Goal: Task Accomplishment & Management: Manage account settings

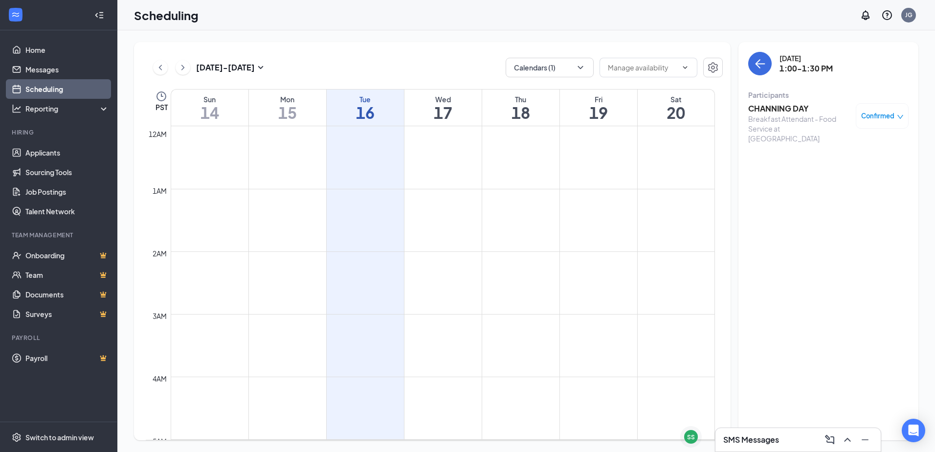
scroll to position [627, 0]
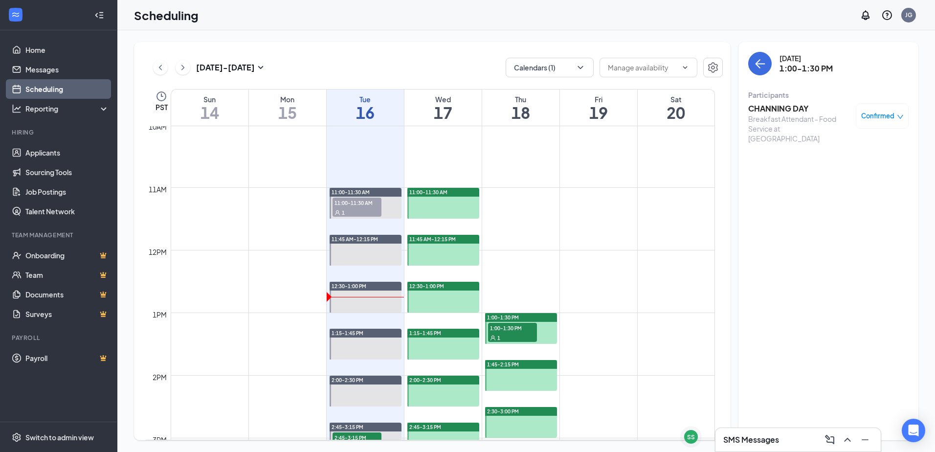
click at [747, 444] on h3 "SMS Messages" at bounding box center [751, 439] width 56 height 11
click at [698, 440] on div "SS" at bounding box center [691, 437] width 22 height 22
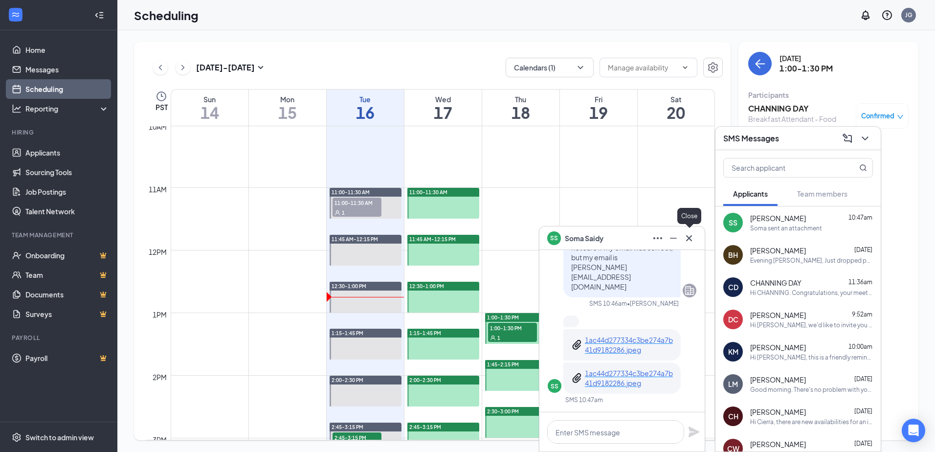
drag, startPoint x: 691, startPoint y: 239, endPoint x: 726, endPoint y: 198, distance: 53.7
click at [692, 239] on icon "Cross" at bounding box center [689, 238] width 12 height 12
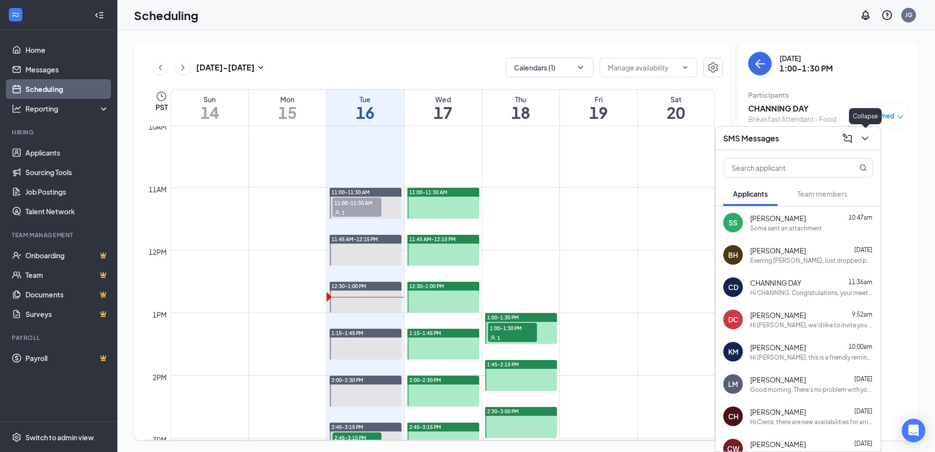
click at [860, 145] on div at bounding box center [864, 139] width 18 height 16
click at [868, 139] on icon "ChevronDown" at bounding box center [865, 139] width 12 height 12
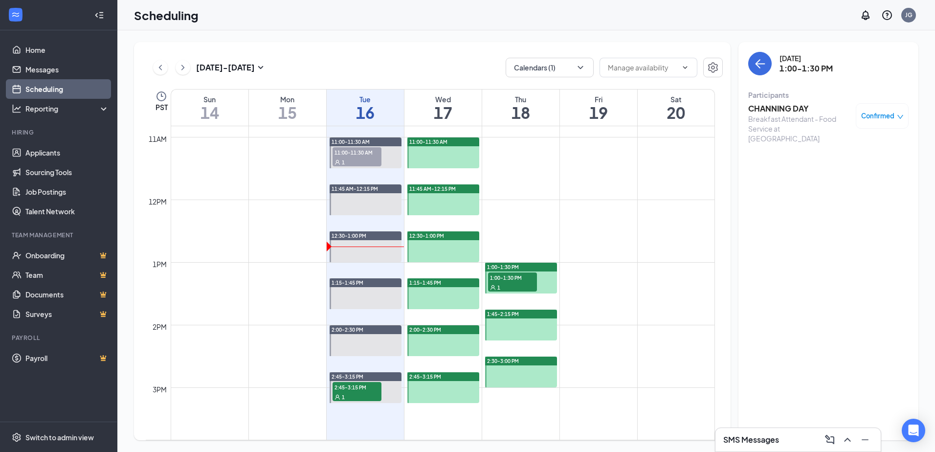
scroll to position [774, 0]
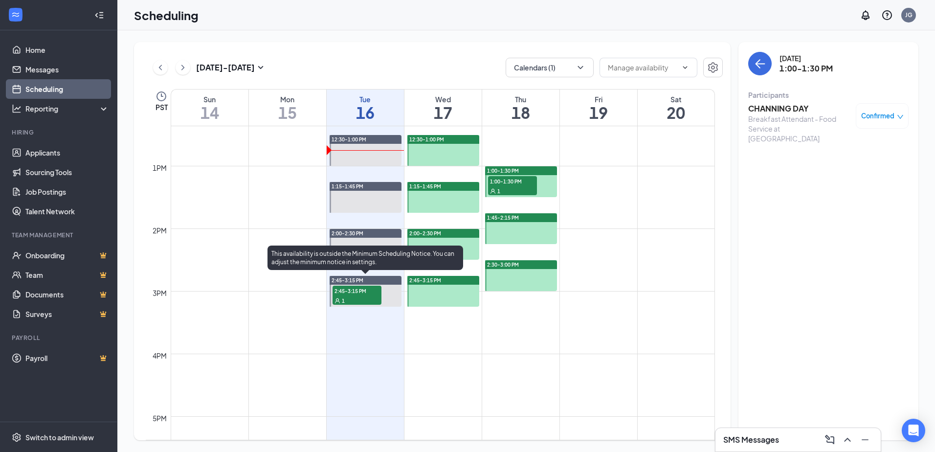
click at [345, 294] on span "2:45-3:15 PM" at bounding box center [357, 291] width 49 height 10
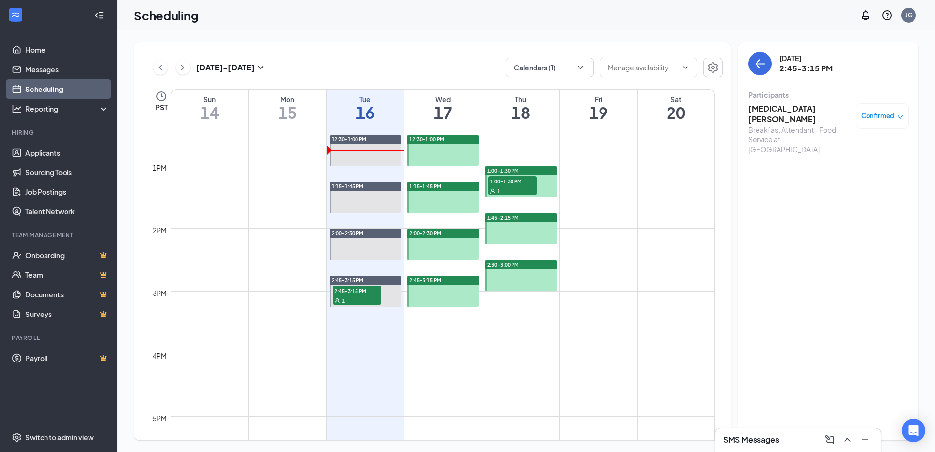
click at [774, 111] on h3 "[MEDICAL_DATA][PERSON_NAME]" at bounding box center [799, 114] width 103 height 22
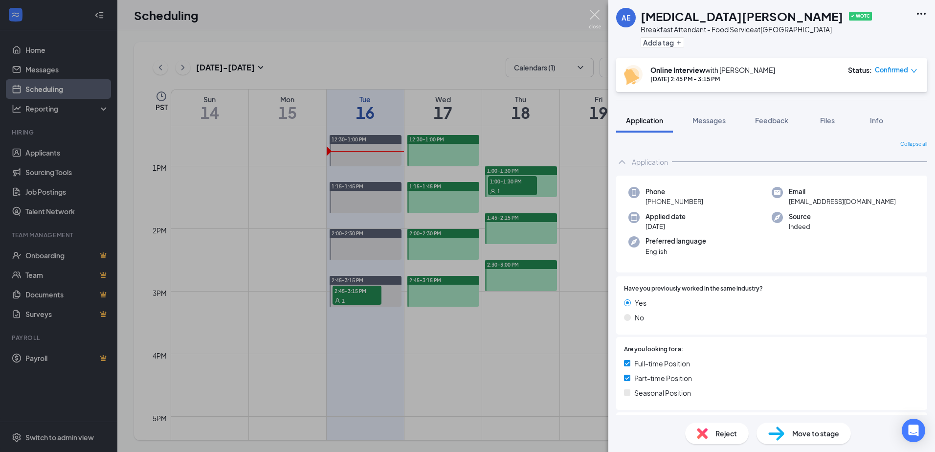
click at [596, 12] on img at bounding box center [595, 19] width 12 height 19
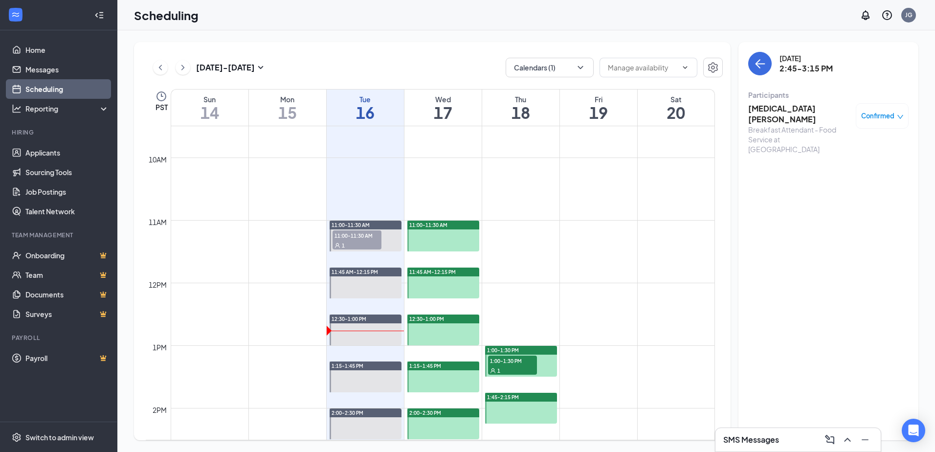
scroll to position [578, 0]
